Goal: Task Accomplishment & Management: Manage account settings

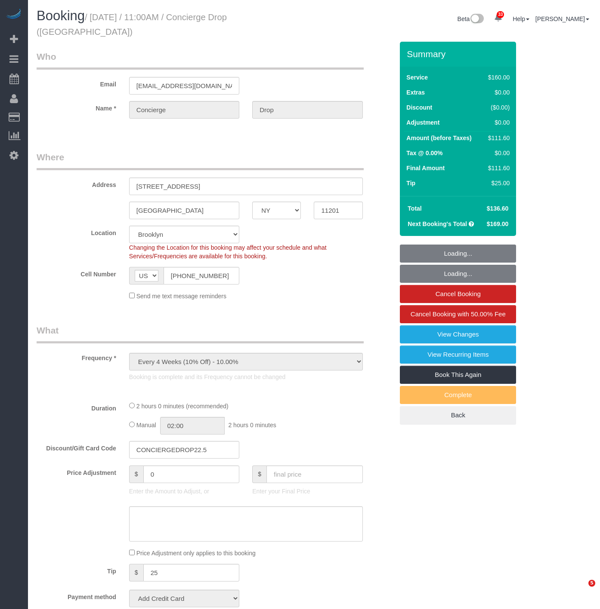
select select "NY"
select select "string:stripe-pm_1RaQn24VGloSiKo7zeOF73Wj"
select select "object:830"
select select "spot1"
select select "number:89"
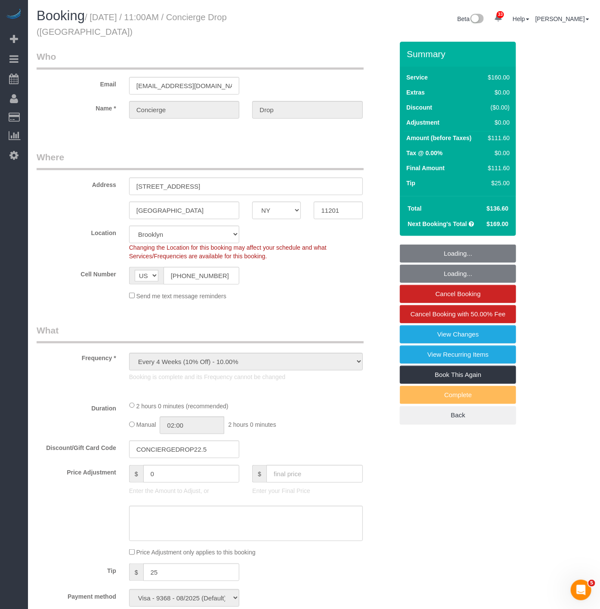
select select "number:90"
select select "number:15"
select select "number:6"
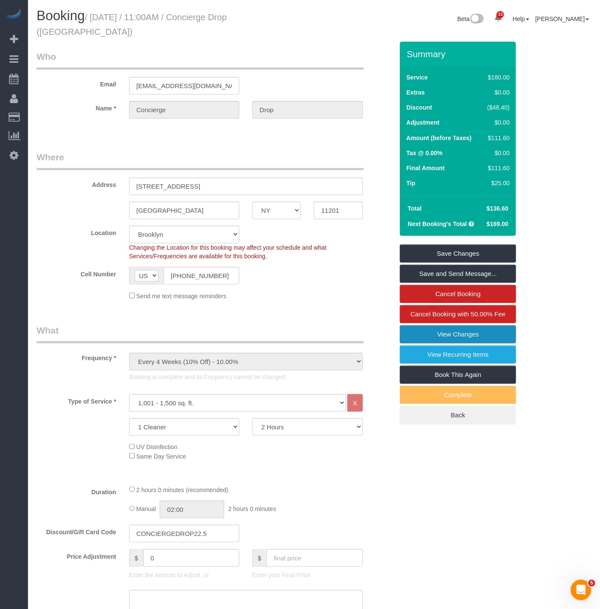
click at [461, 326] on link "View Changes" at bounding box center [458, 335] width 116 height 18
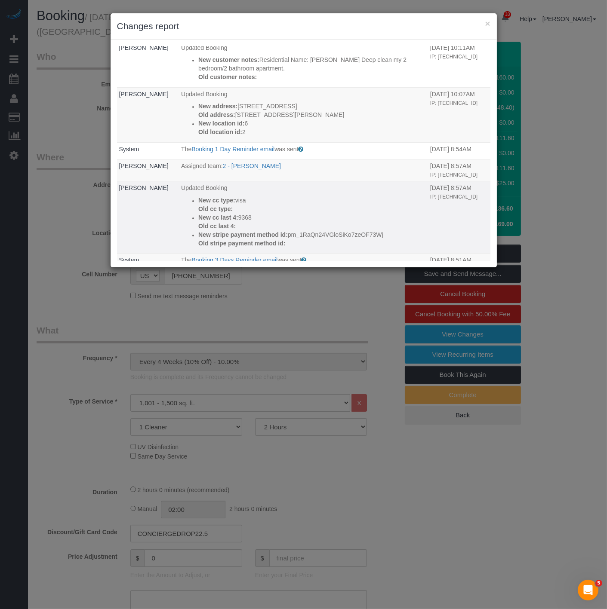
scroll to position [286, 0]
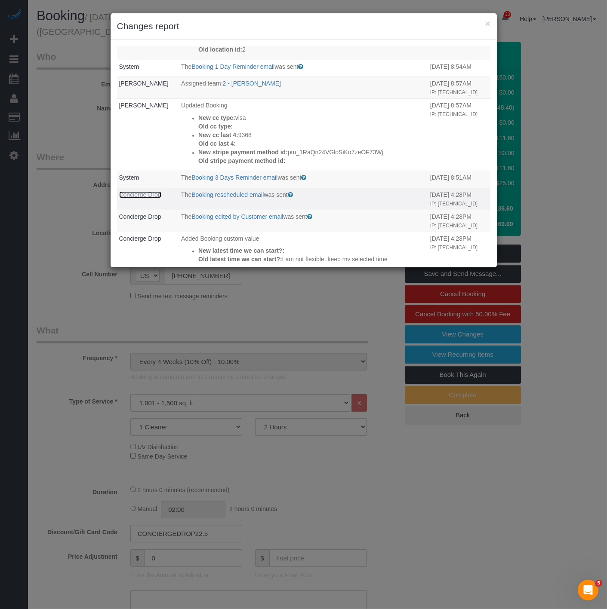
click at [138, 196] on link "Concierge Drop" at bounding box center [140, 194] width 42 height 7
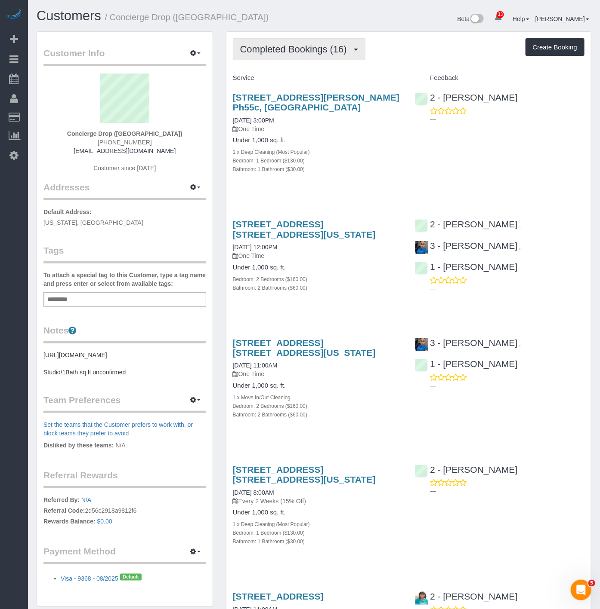
click at [324, 57] on button "Completed Bookings (16)" at bounding box center [299, 49] width 132 height 22
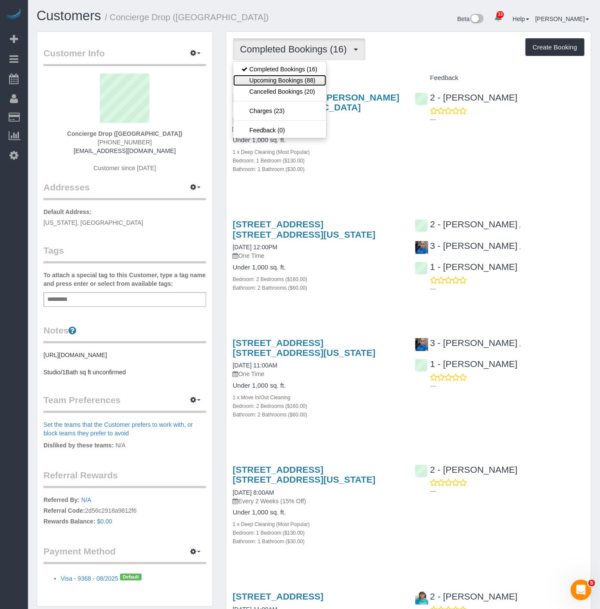
click at [313, 78] on link "Upcoming Bookings (88)" at bounding box center [279, 80] width 93 height 11
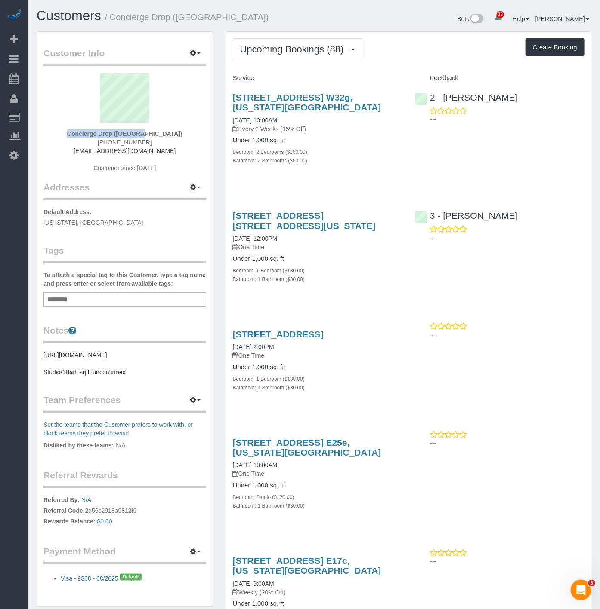
drag, startPoint x: 83, startPoint y: 127, endPoint x: 138, endPoint y: 135, distance: 54.8
click at [138, 135] on div "Concierge Drop ([GEOGRAPHIC_DATA]) [PHONE_NUMBER] [EMAIL_ADDRESS][DOMAIN_NAME] …" at bounding box center [124, 128] width 163 height 108
copy div "Concierge Drop"
